Goal: Entertainment & Leisure: Consume media (video, audio)

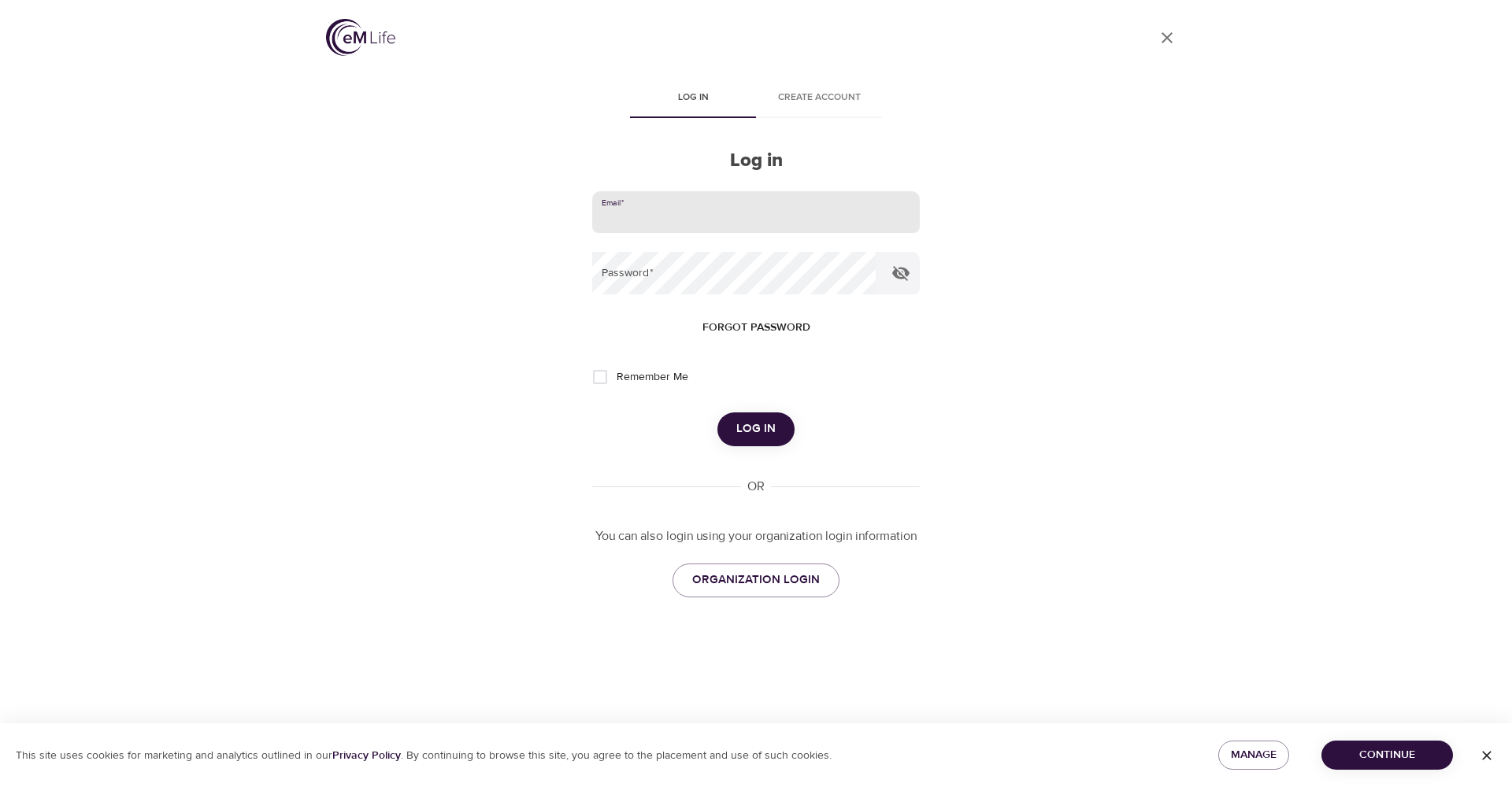
click at [767, 199] on input "email" at bounding box center [756, 212] width 328 height 42
type input "[EMAIL_ADDRESS][DOMAIN_NAME]"
click at [752, 437] on span "Log in" at bounding box center [756, 429] width 40 height 21
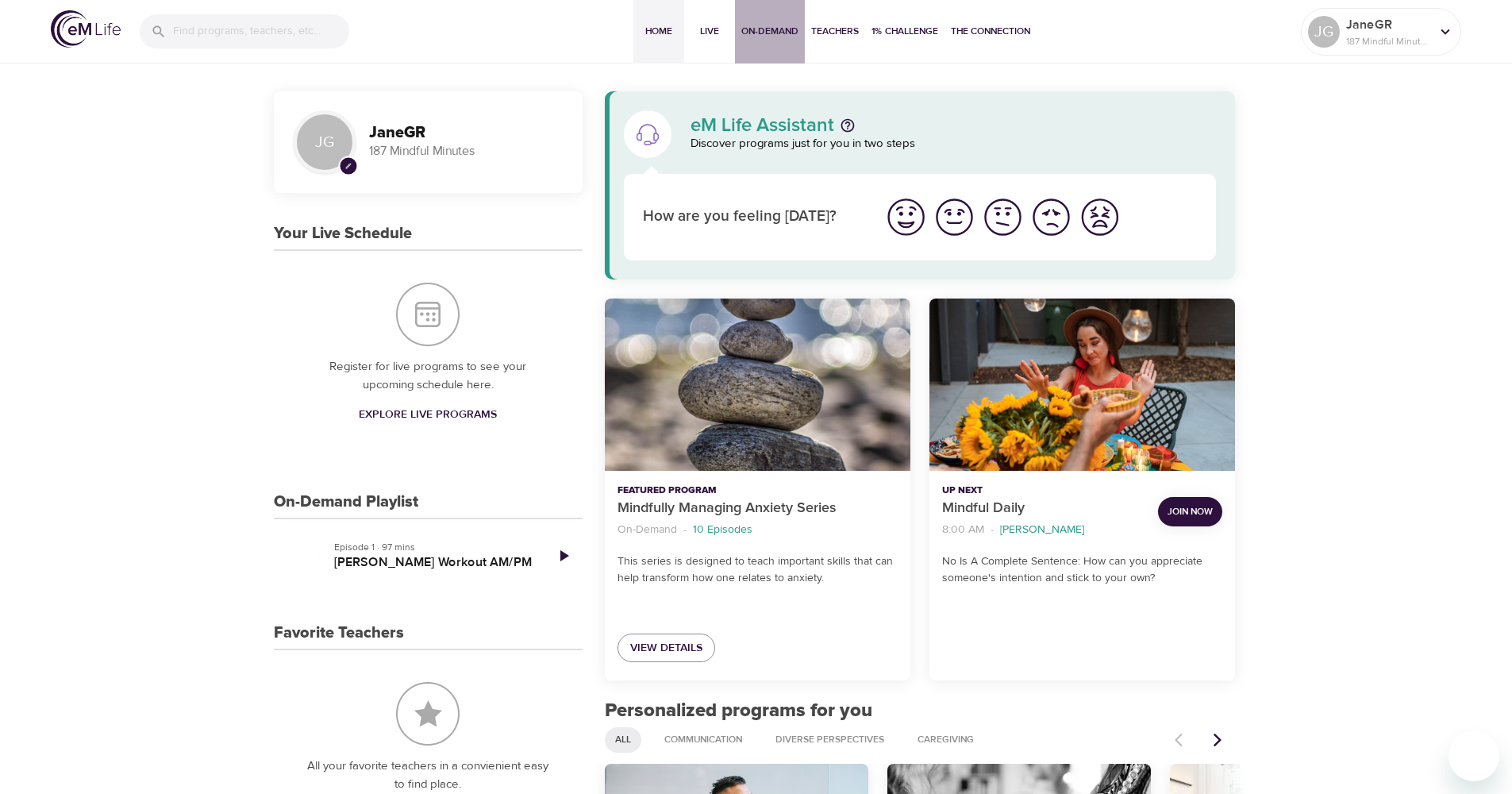
click at [773, 29] on span "On-Demand" at bounding box center [770, 31] width 57 height 17
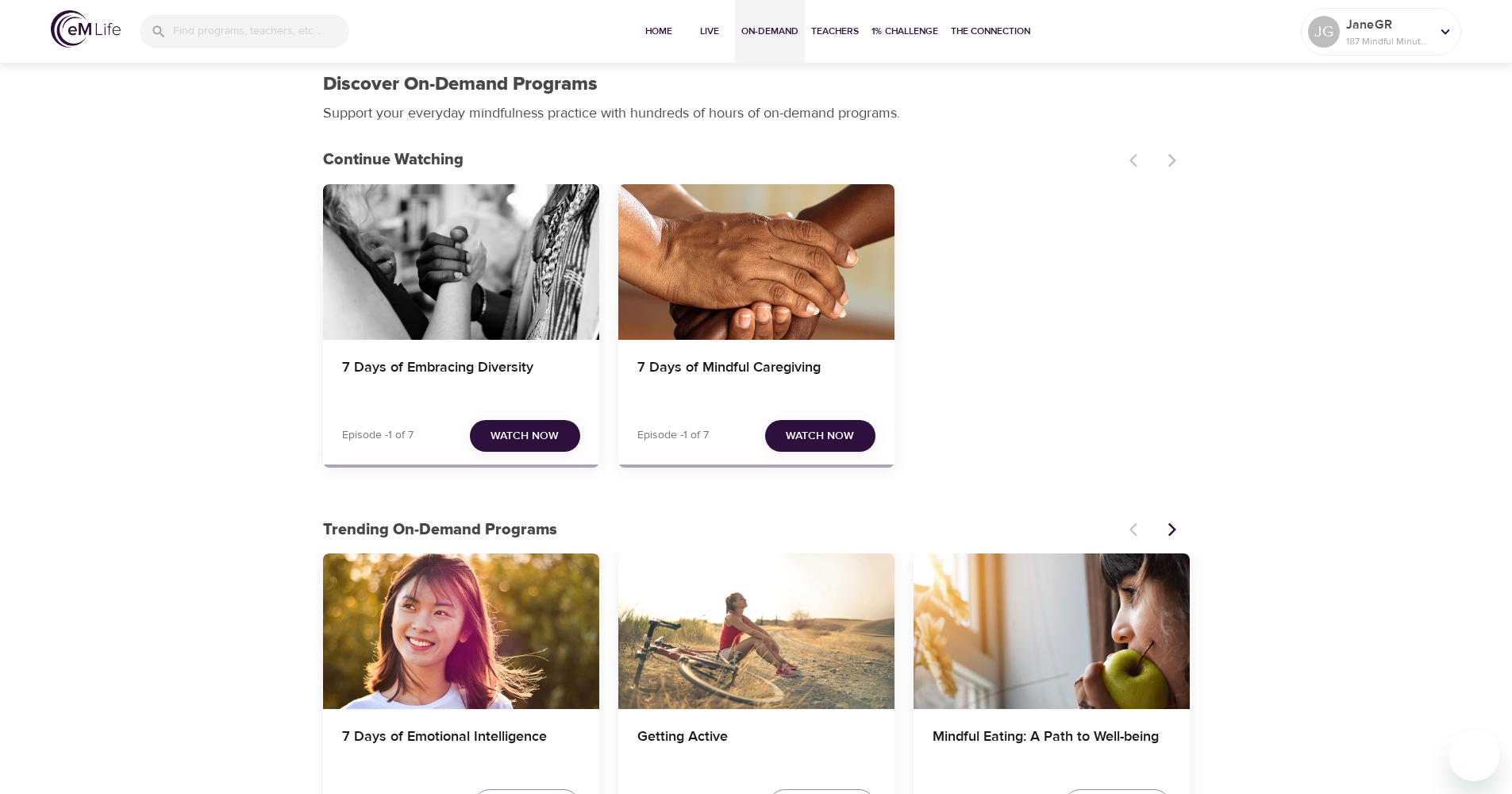
scroll to position [10, 0]
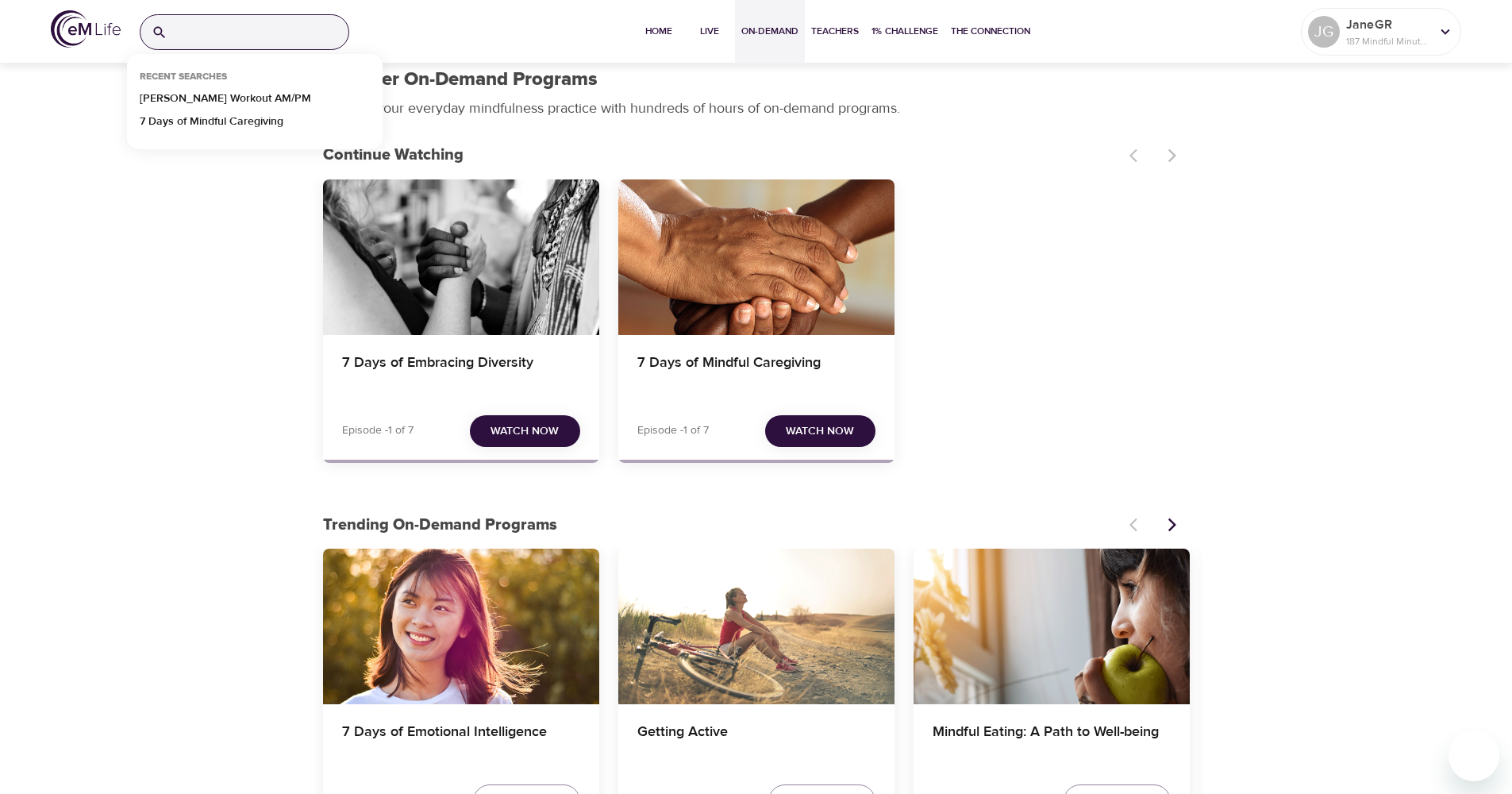
click at [244, 31] on input "search" at bounding box center [261, 32] width 175 height 34
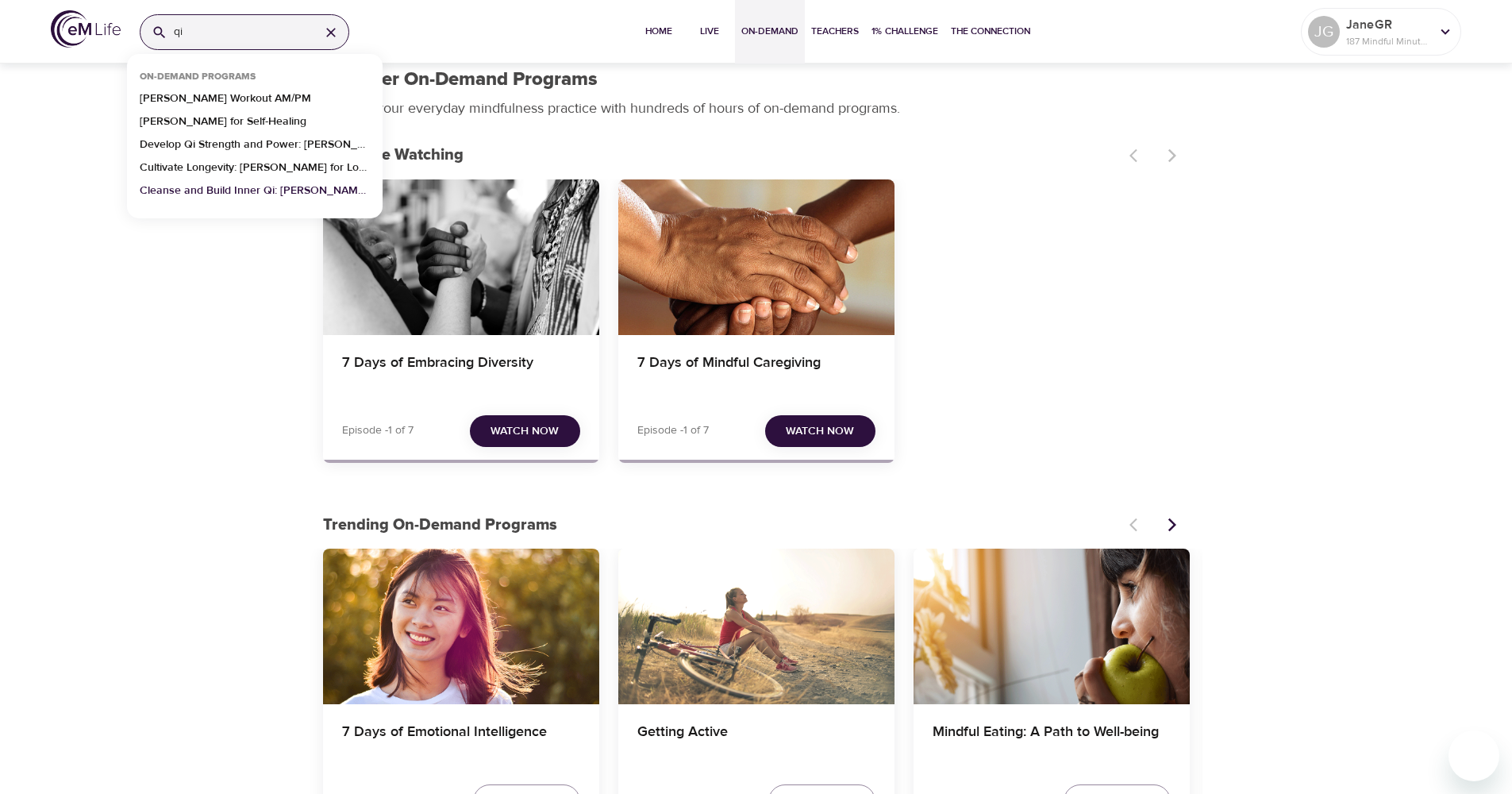
type input "qi"
click at [203, 186] on p "Cleanse and Build Inner Qi: [PERSON_NAME] for Long Life" at bounding box center [255, 194] width 230 height 23
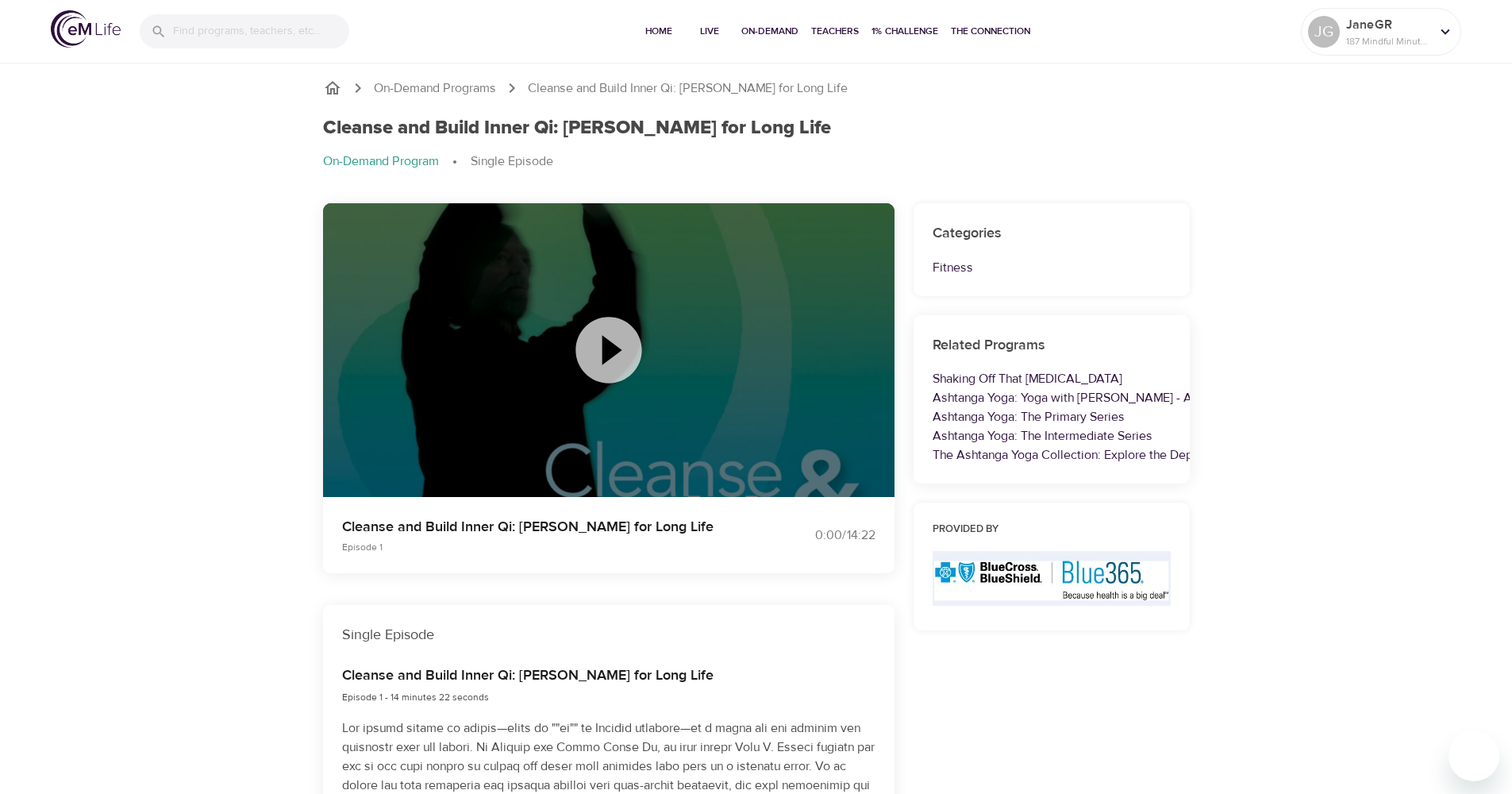
click at [613, 352] on icon at bounding box center [609, 351] width 80 height 80
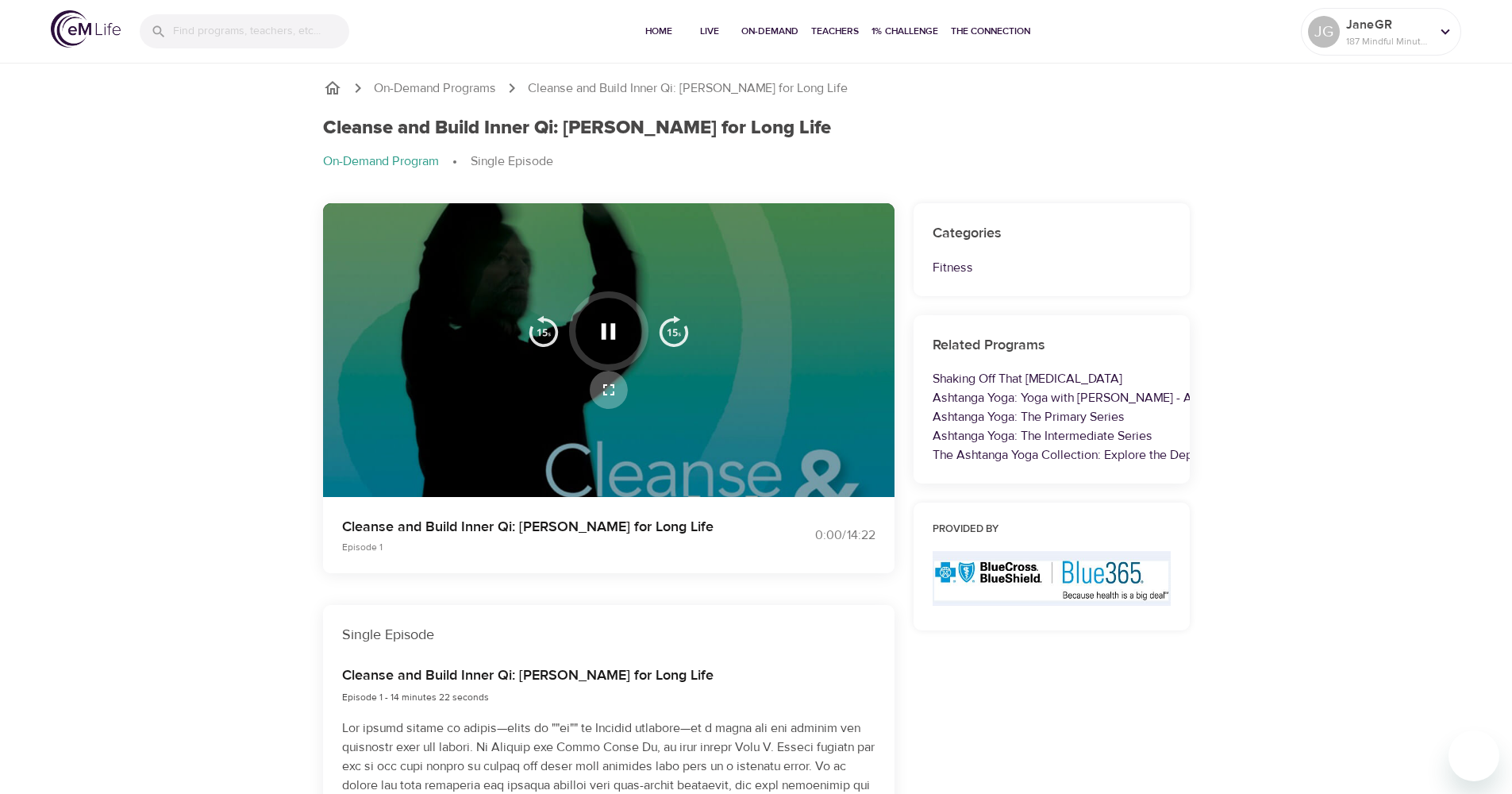
click at [609, 389] on icon "button" at bounding box center [609, 390] width 19 height 19
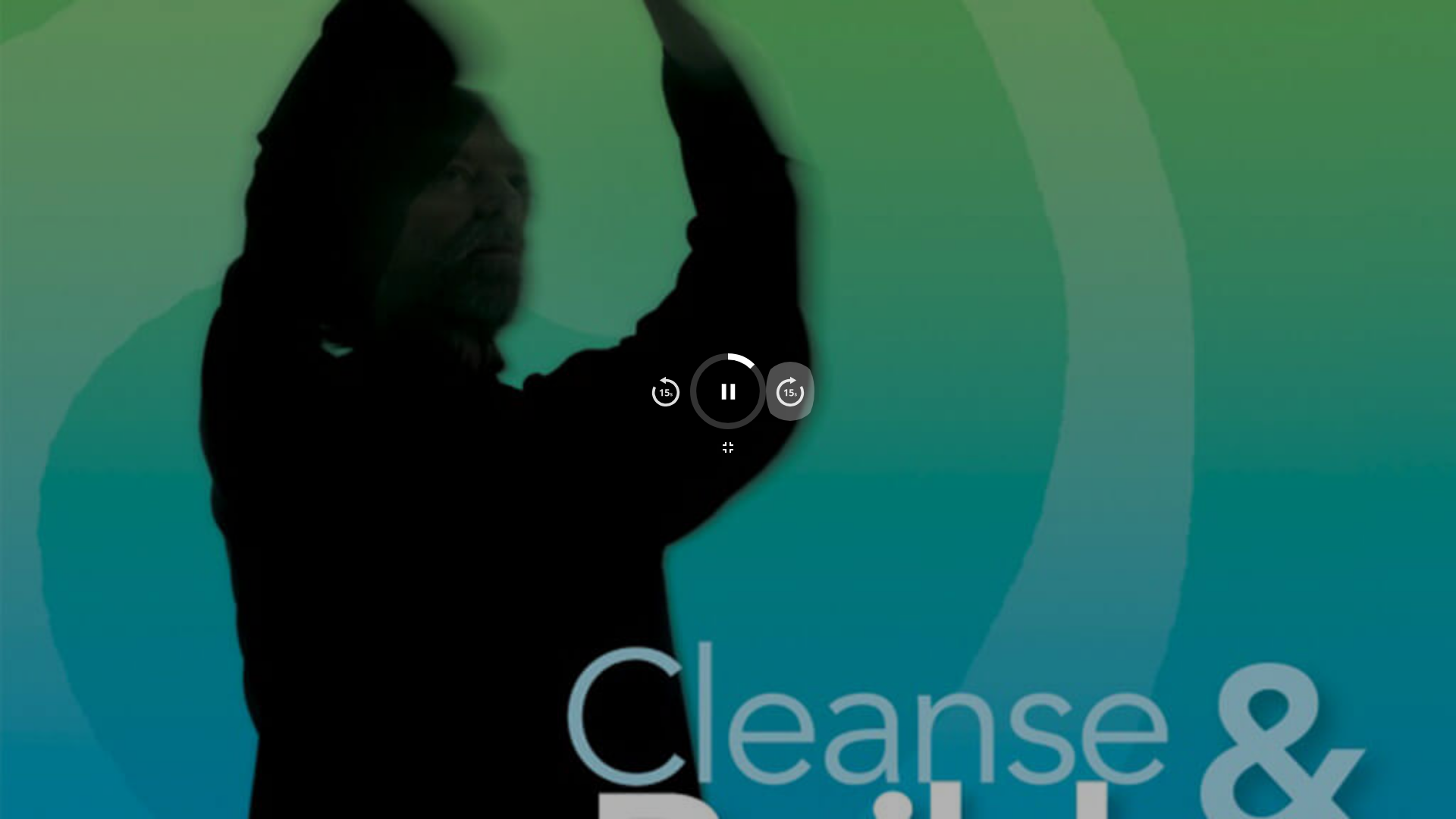
click at [799, 400] on img "button" at bounding box center [790, 390] width 30 height 30
click at [799, 401] on img "button" at bounding box center [790, 390] width 30 height 30
click at [790, 392] on img "button" at bounding box center [790, 390] width 30 height 30
click at [790, 394] on img "button" at bounding box center [790, 390] width 30 height 30
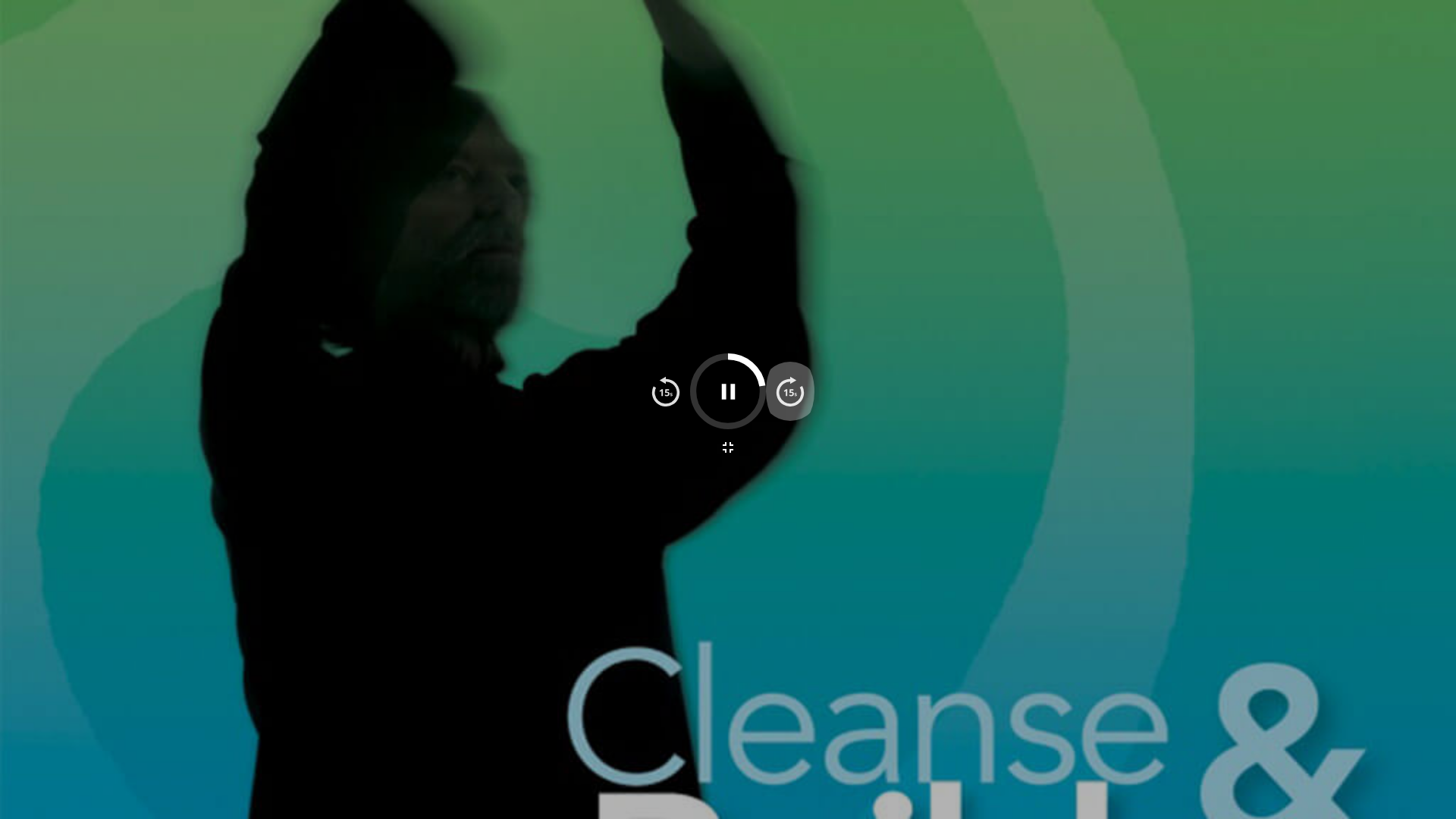
click at [800, 396] on img "button" at bounding box center [790, 390] width 30 height 30
click at [799, 395] on img "button" at bounding box center [790, 390] width 30 height 30
click at [792, 391] on img "button" at bounding box center [790, 390] width 30 height 30
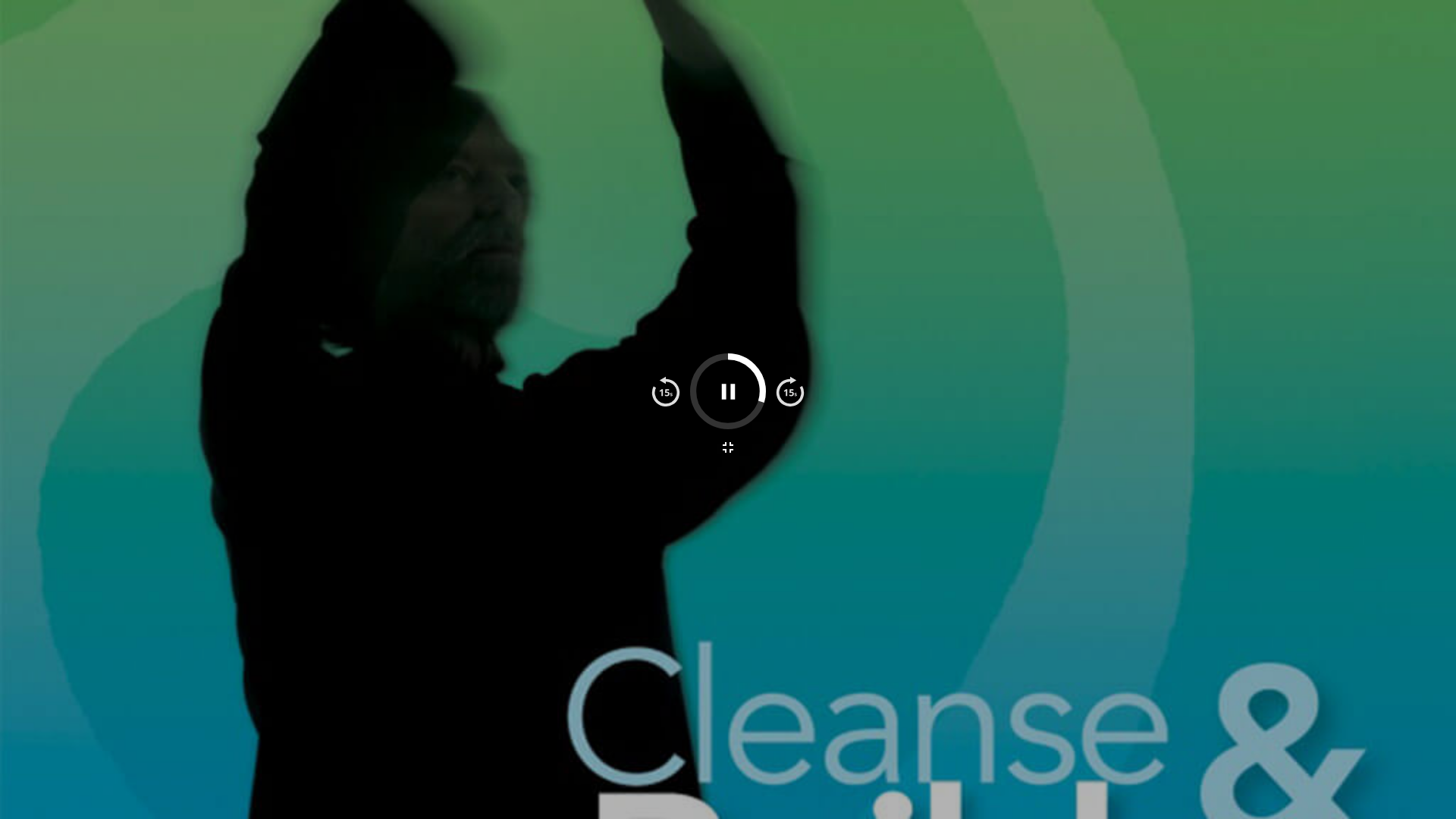
click at [792, 391] on img "button" at bounding box center [790, 390] width 30 height 30
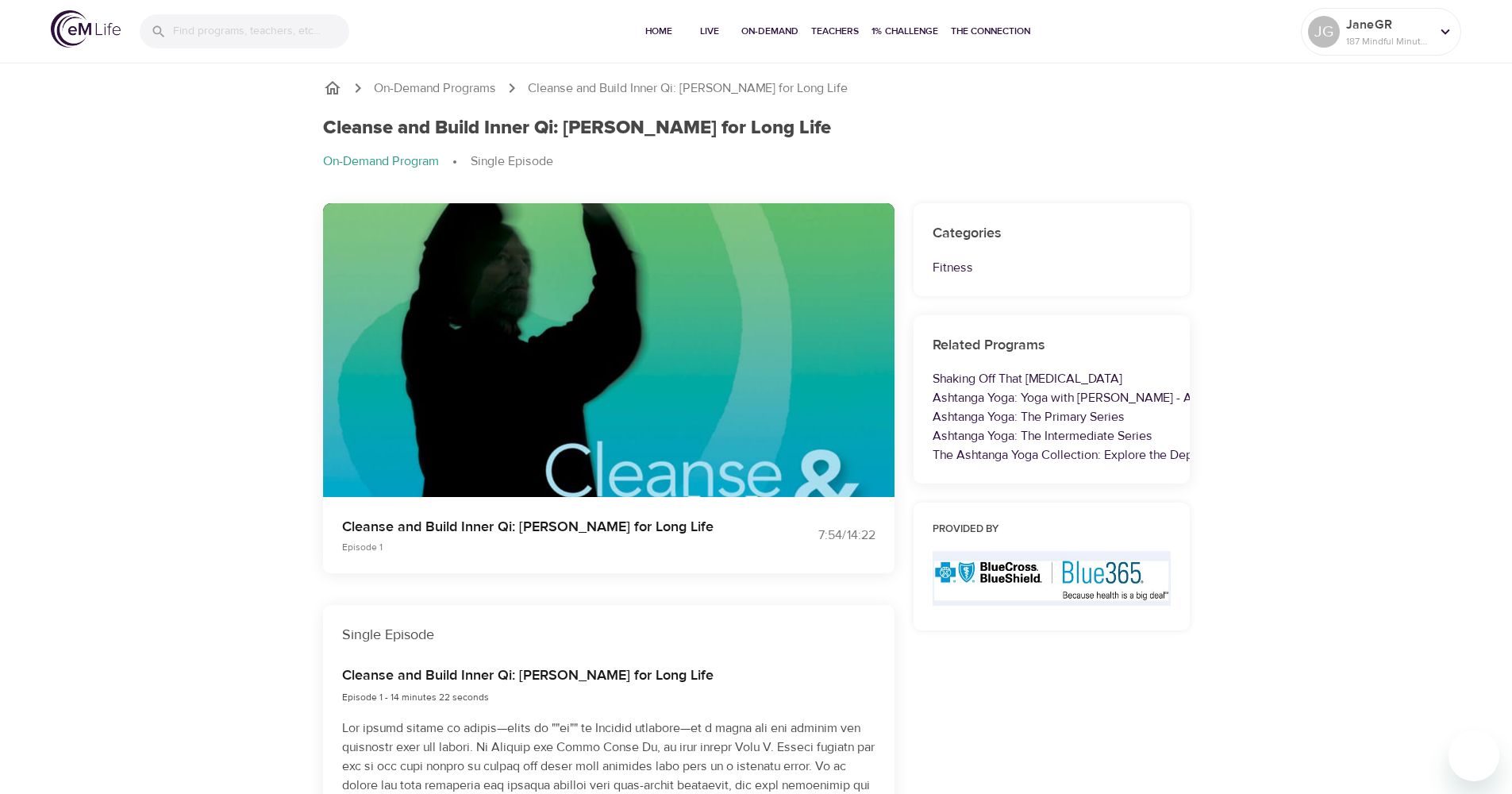
click at [611, 390] on icon "button" at bounding box center [609, 390] width 19 height 19
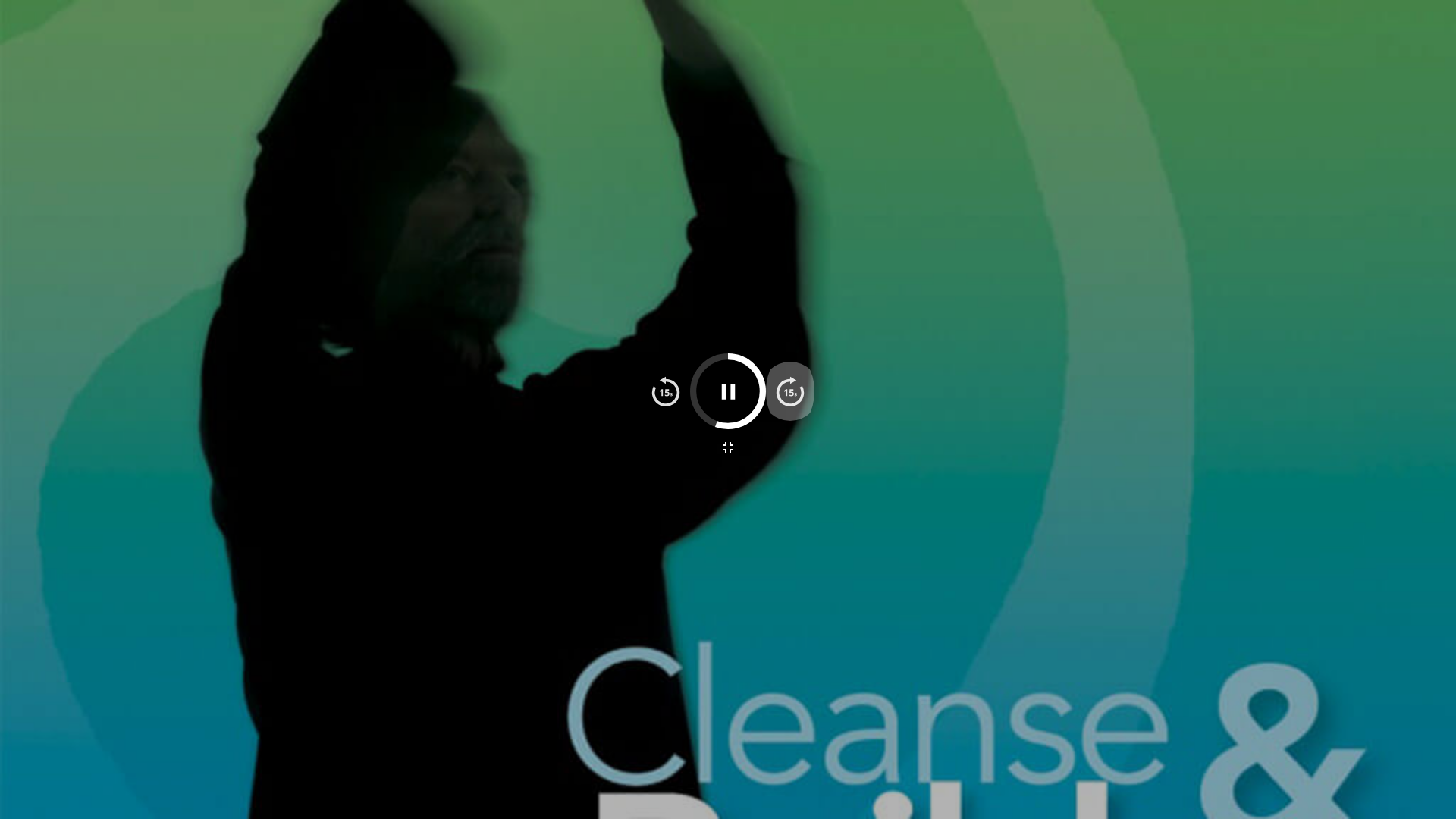
click at [786, 402] on img "button" at bounding box center [790, 390] width 30 height 30
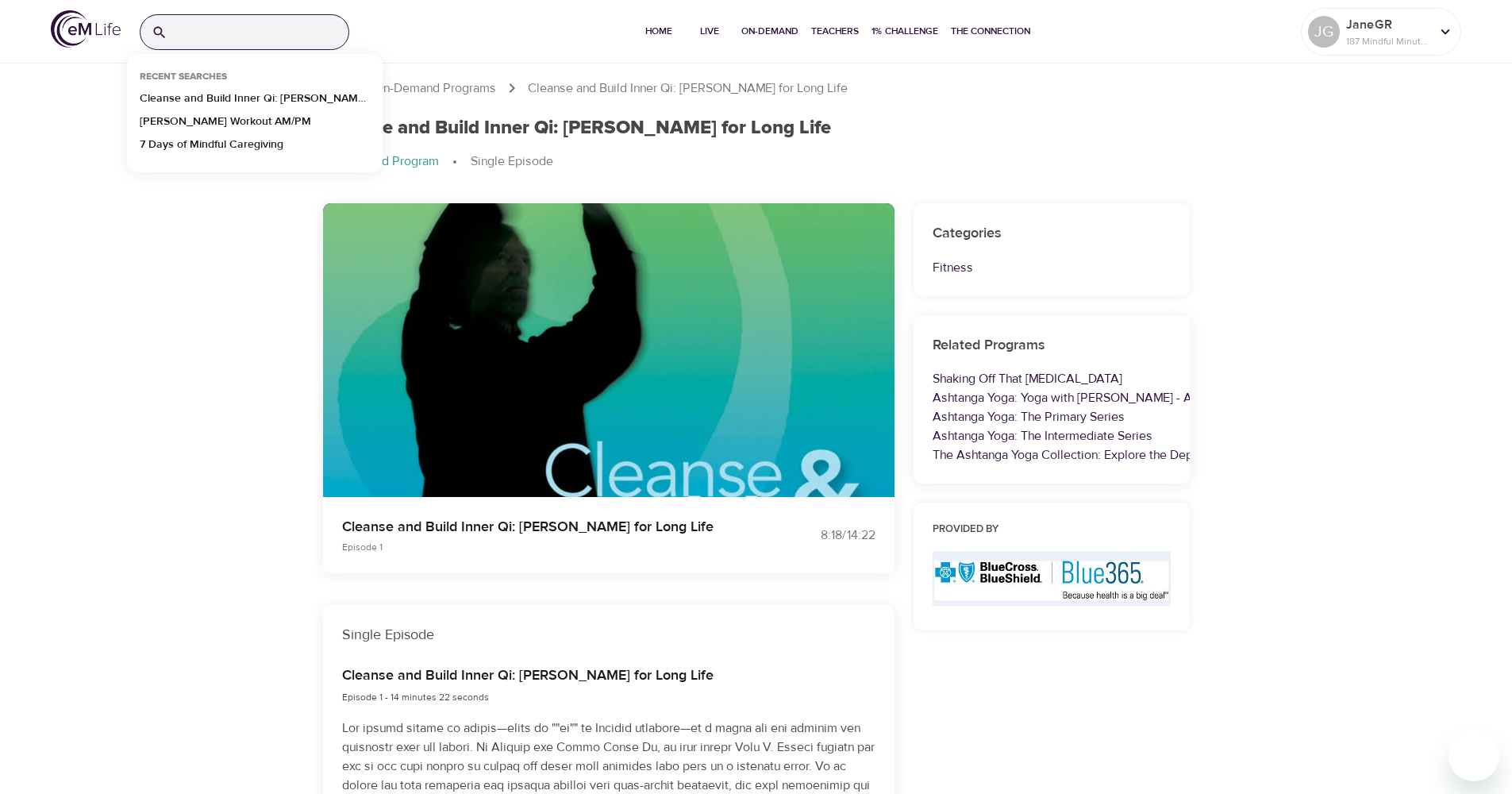
click at [181, 31] on input "search" at bounding box center [261, 32] width 175 height 34
type input "qi"
click at [213, 145] on p "Develop Qi Strength and Power: [PERSON_NAME] for Long Life" at bounding box center [255, 148] width 230 height 23
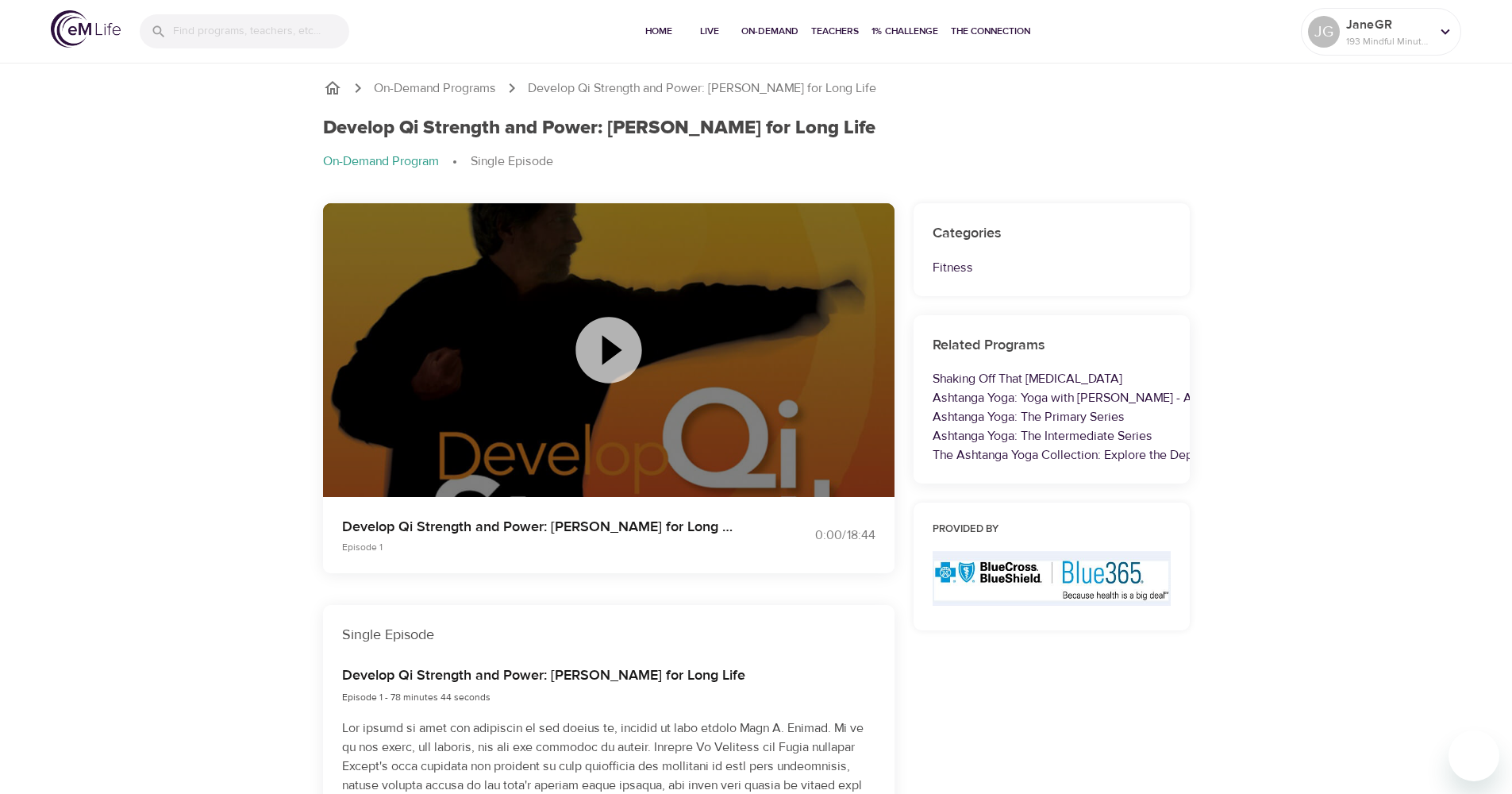
click at [602, 352] on icon at bounding box center [608, 349] width 66 height 66
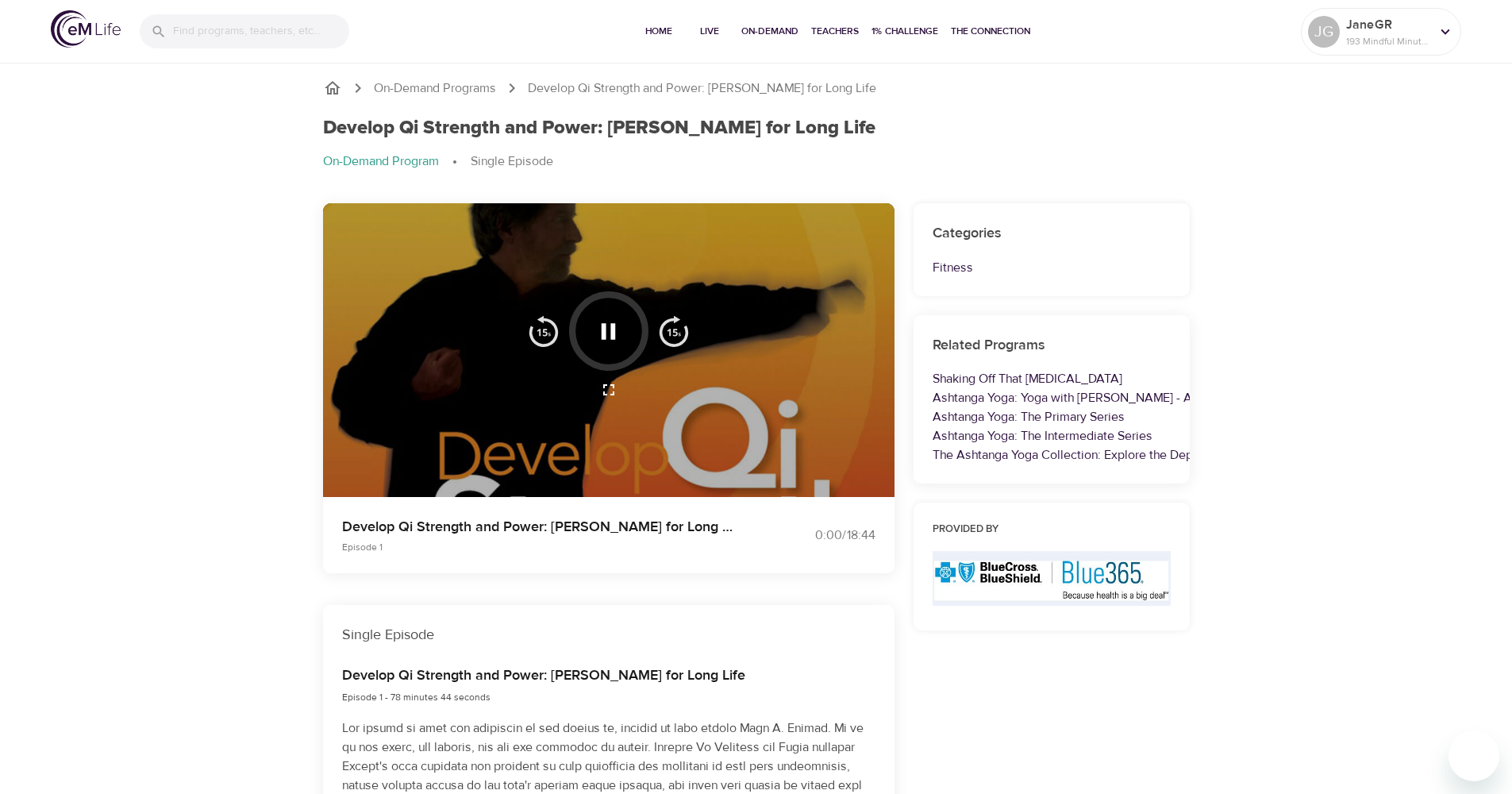
click at [615, 393] on icon "button" at bounding box center [609, 390] width 19 height 19
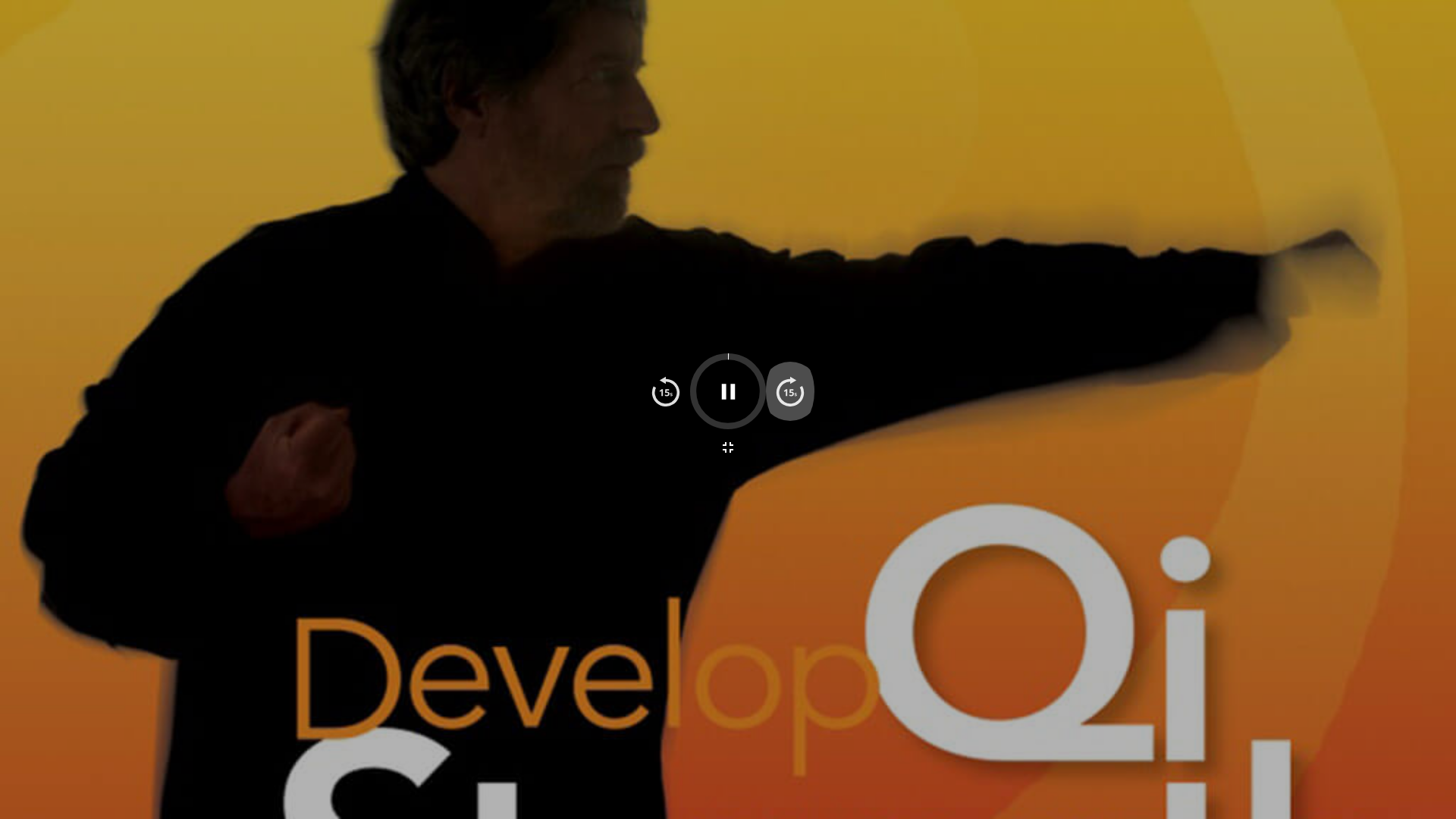
click at [789, 401] on img "button" at bounding box center [790, 390] width 30 height 30
click at [789, 400] on img "button" at bounding box center [790, 390] width 30 height 30
